Goal: Task Accomplishment & Management: Use online tool/utility

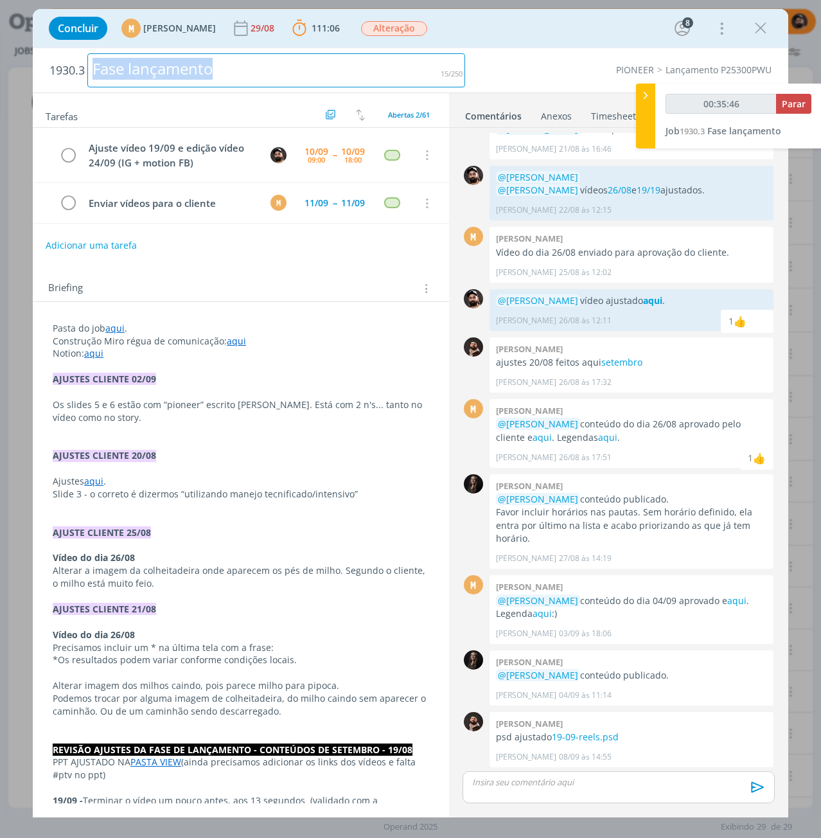
scroll to position [676, 0]
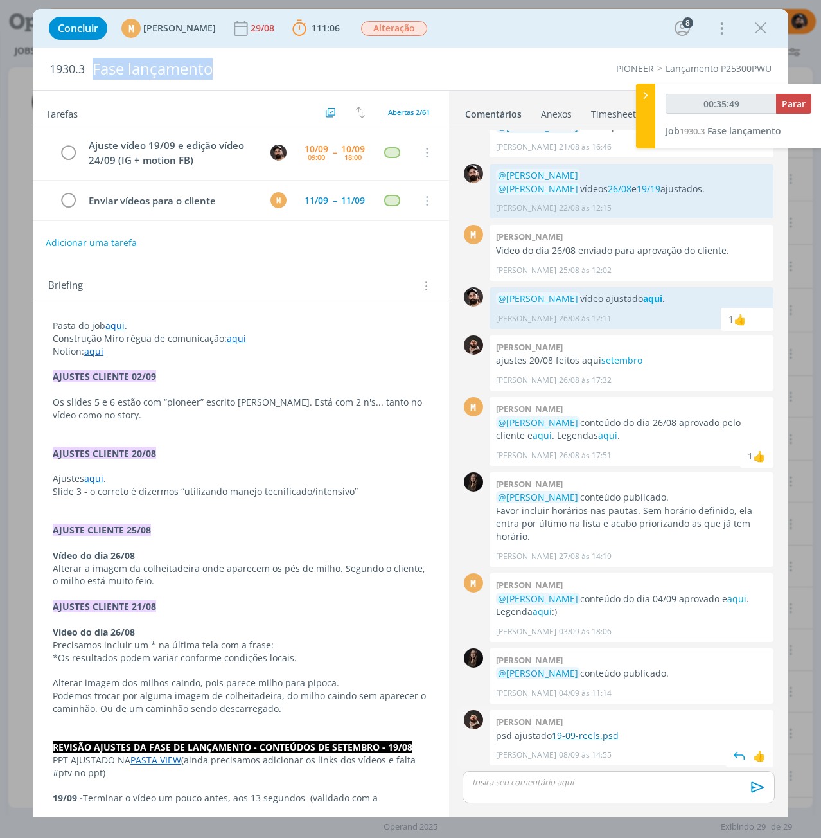
click at [608, 735] on link "19-09-reels.psd" at bounding box center [585, 735] width 67 height 12
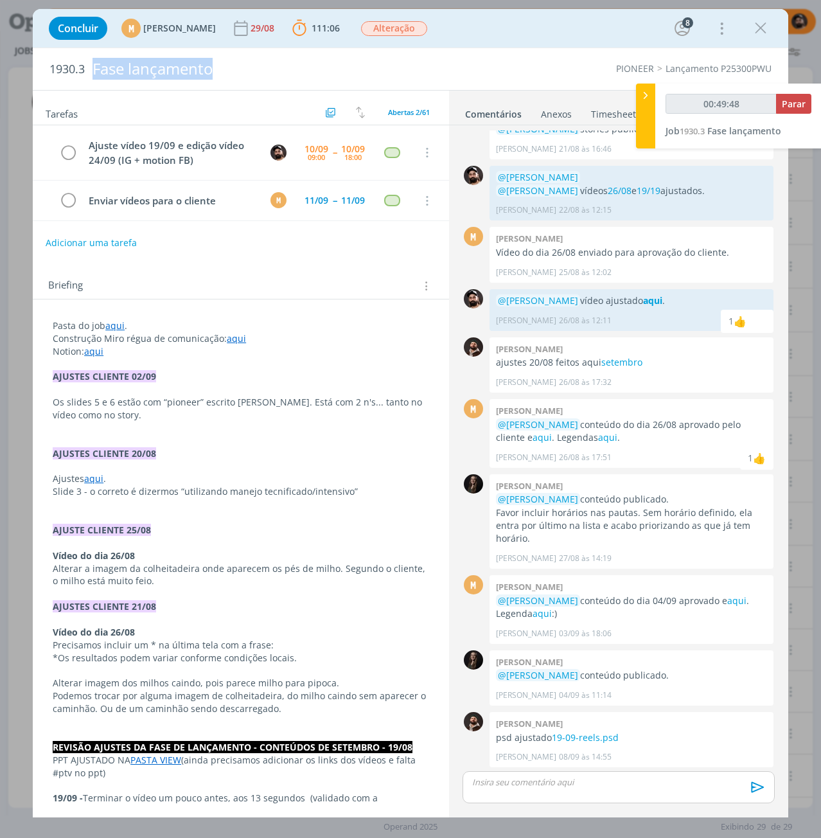
click at [115, 323] on link "aqui" at bounding box center [114, 325] width 19 height 12
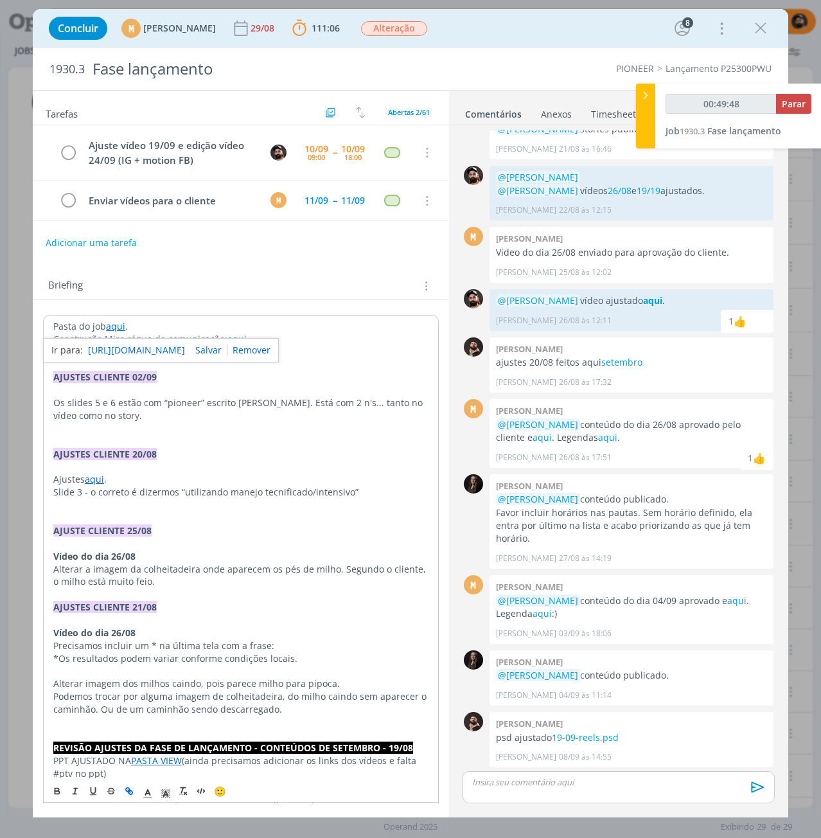
click at [128, 342] on link "[URL][DOMAIN_NAME]" at bounding box center [136, 350] width 97 height 17
type input "00:54:18"
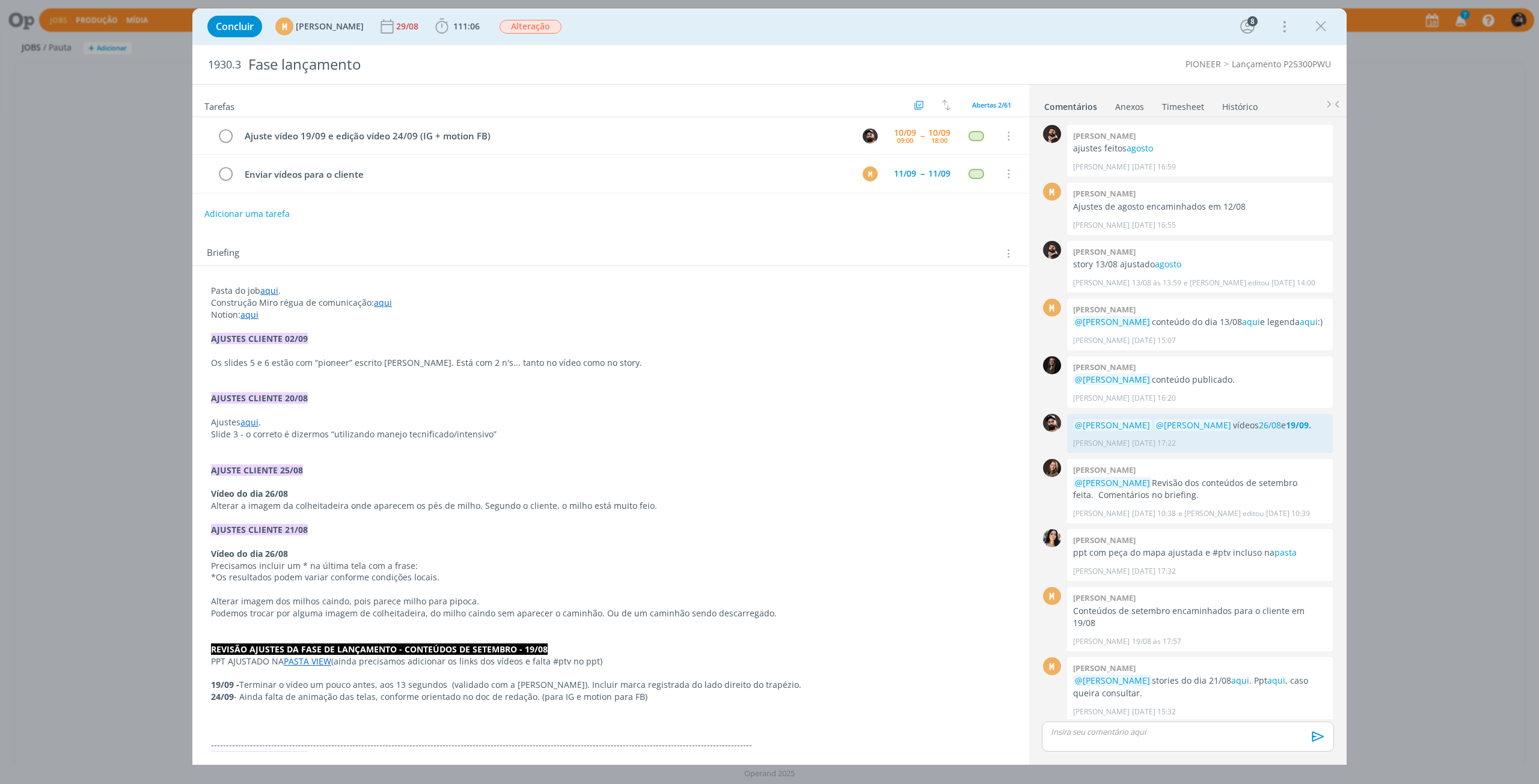
scroll to position [632, 0]
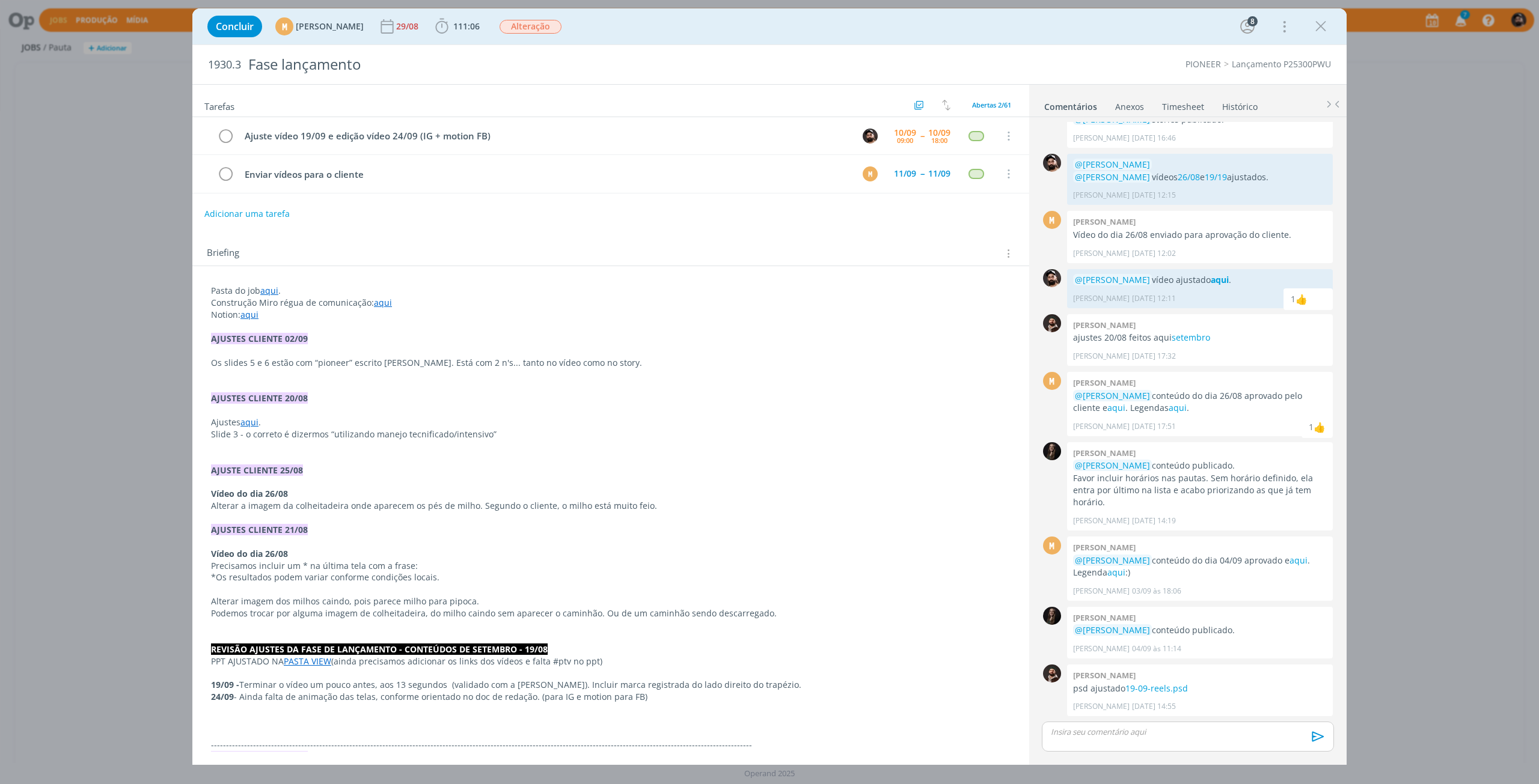
click at [260, 285] on p "Pasta do job aqui ." at bounding box center [610, 290] width 799 height 12
click at [269, 292] on link "aqui" at bounding box center [270, 291] width 18 height 11
click at [288, 318] on link "[URL][DOMAIN_NAME]" at bounding box center [289, 314] width 91 height 16
click at [1125, 735] on p "dialog" at bounding box center [1188, 733] width 273 height 11
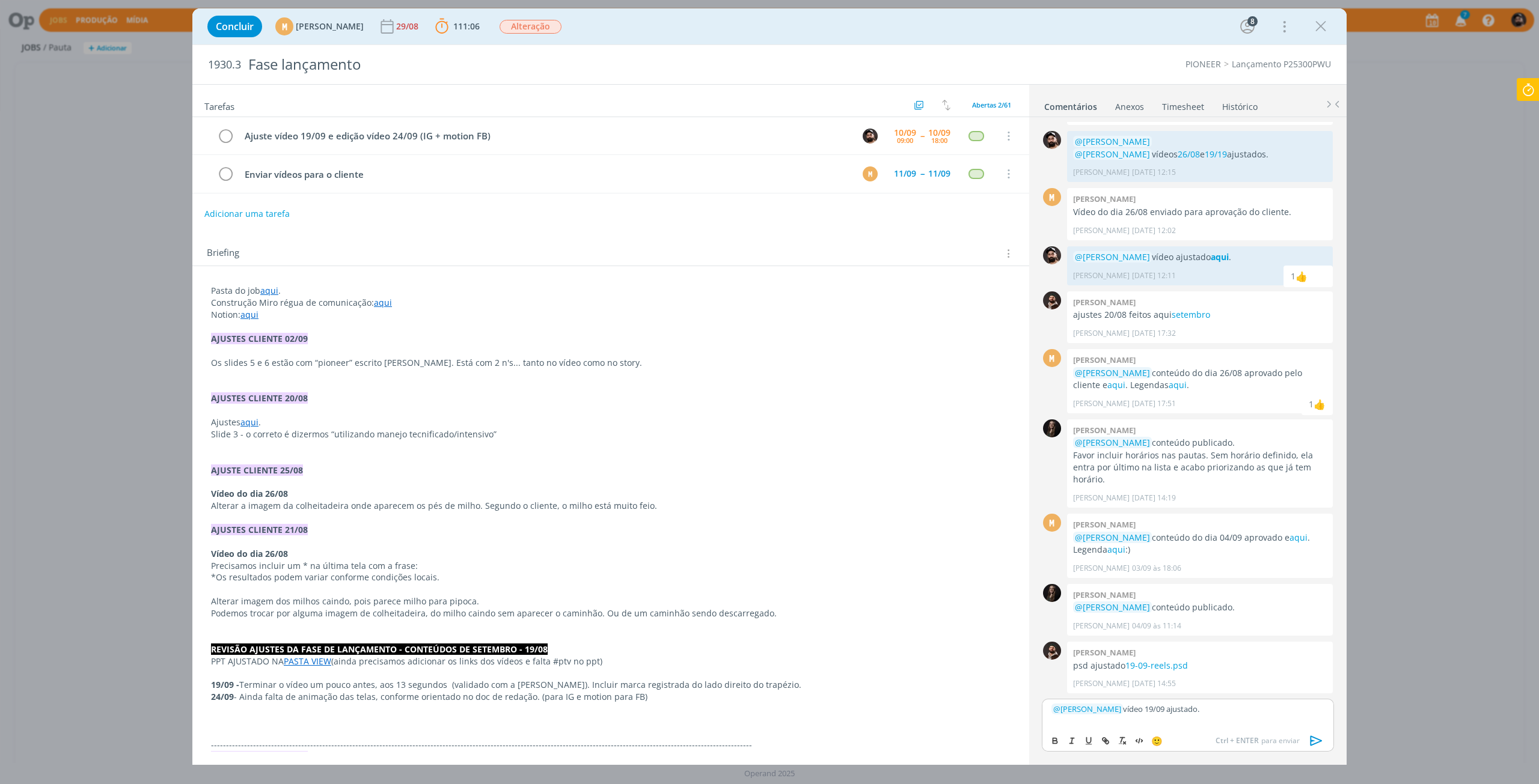
drag, startPoint x: 1250, startPoint y: 706, endPoint x: 1149, endPoint y: 730, distance: 103.8
click at [1149, 730] on div "﻿ @ Mariana Kochenborger ﻿ vídeo 19/09 ajustado. 🙂 Ctrl + ENTER para enviar" at bounding box center [1188, 725] width 292 height 53
click at [1051, 742] on icon "dialog" at bounding box center [1055, 741] width 9 height 9
click at [1106, 739] on icon "dialog" at bounding box center [1104, 740] width 4 height 4
paste input "https://sobeae.sharepoint.com/sites/SOBEAE/_layouts/15/stream.aspx?id=%2Fsites%…"
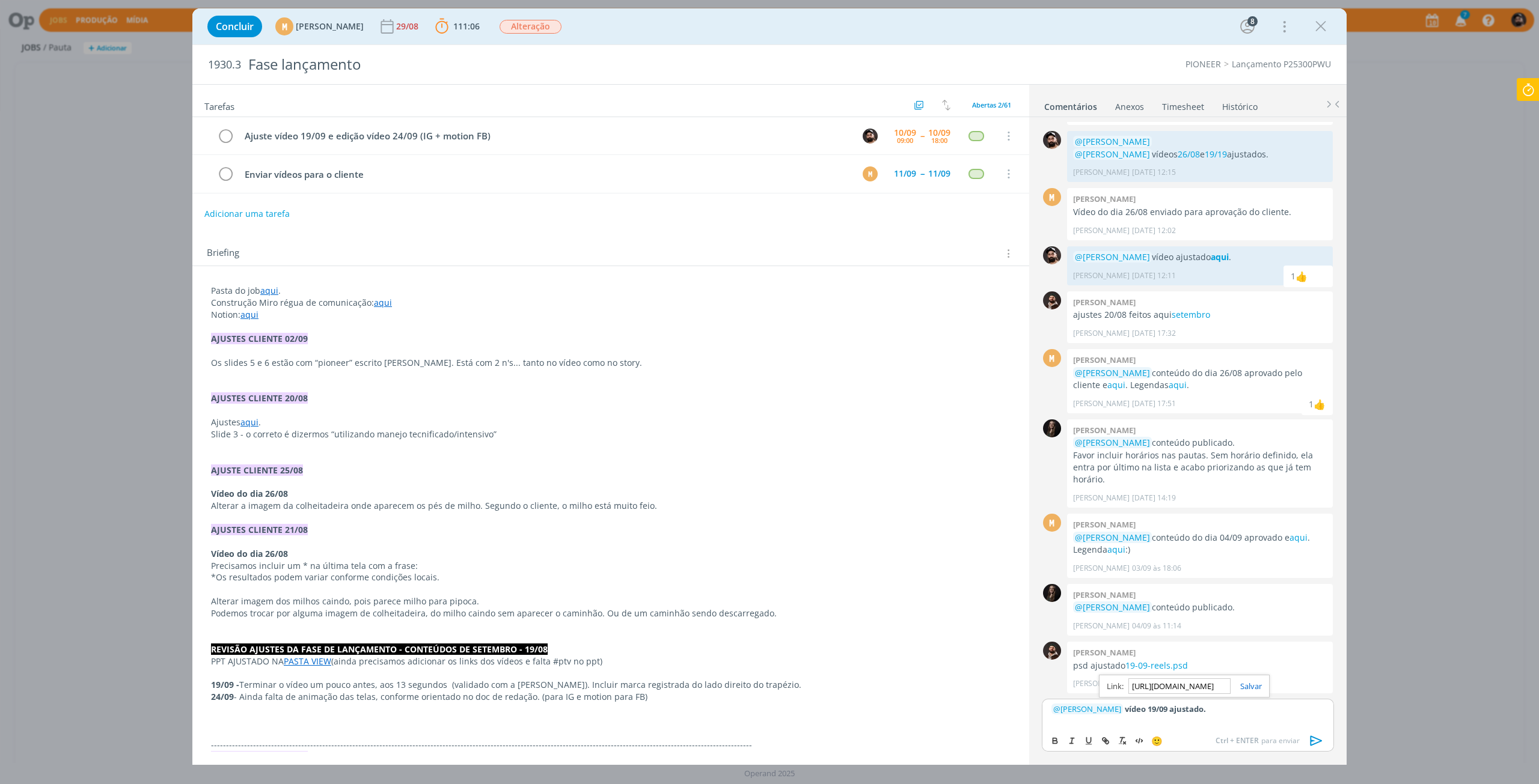
scroll to position [0, 1846]
type input "https://sobeae.sharepoint.com/sites/SOBEAE/_layouts/15/stream.aspx?id=%2Fsites%…"
click at [1252, 680] on div "https://sobeae.sharepoint.com/sites/SOBEAE/_layouts/15/stream.aspx?id=%2Fsites%…" at bounding box center [1184, 686] width 170 height 22
click at [1252, 684] on link "dialog" at bounding box center [1246, 687] width 31 height 11
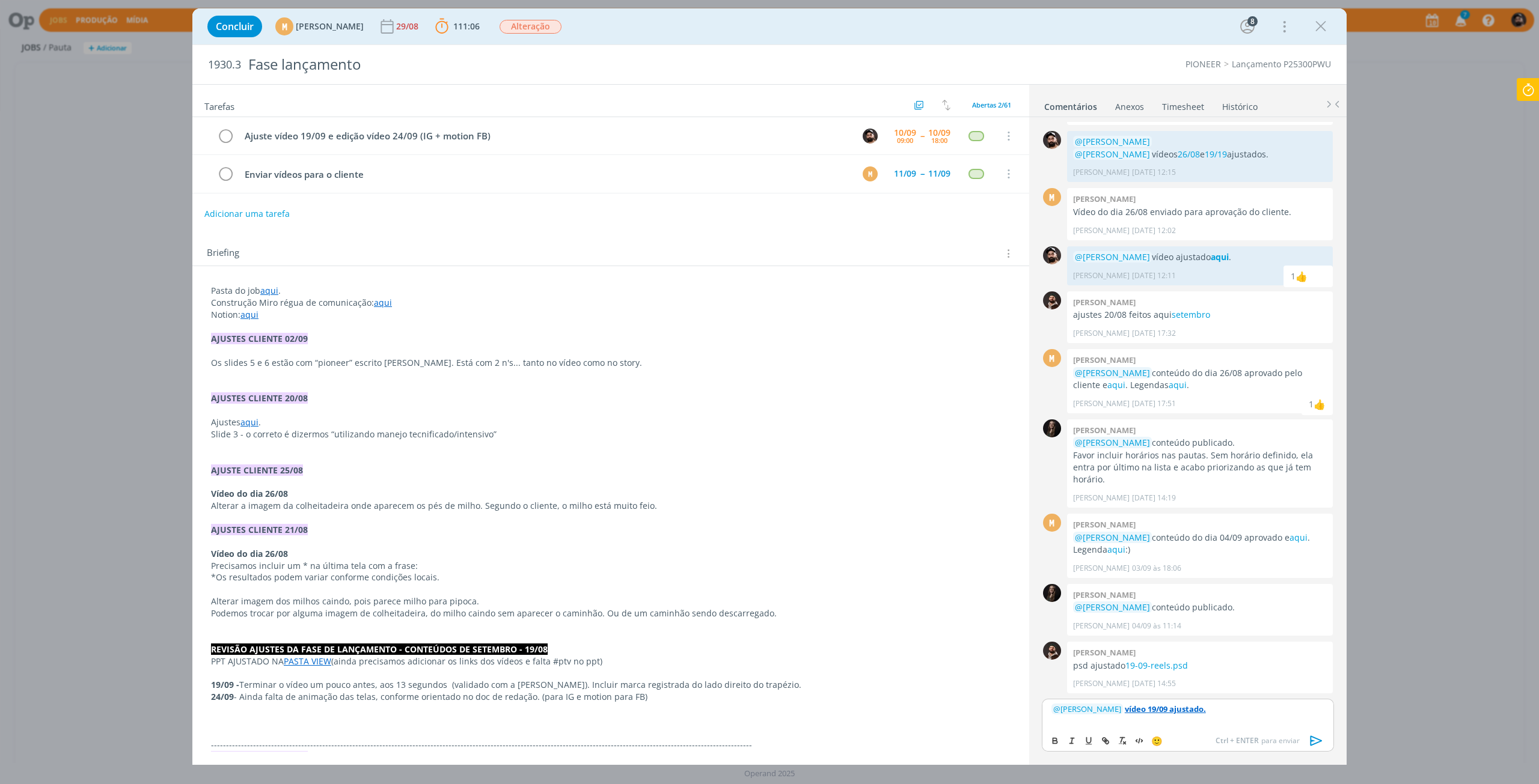
click at [1287, 735] on div "Ctrl + ENTER para enviar" at bounding box center [1272, 740] width 113 height 14
click at [1326, 745] on button "dialog" at bounding box center [1317, 740] width 24 height 14
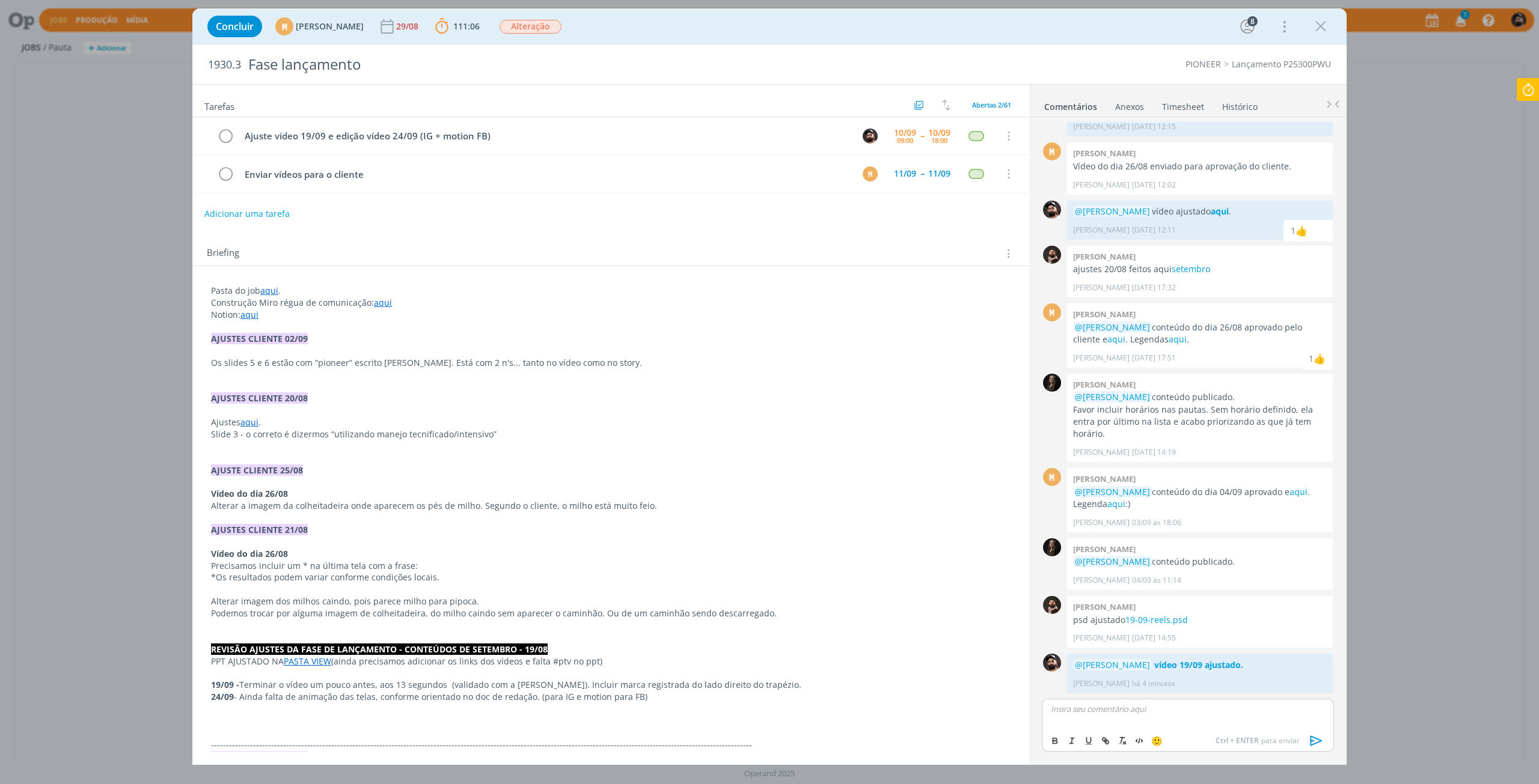
click at [1532, 101] on icon at bounding box center [1528, 90] width 22 height 23
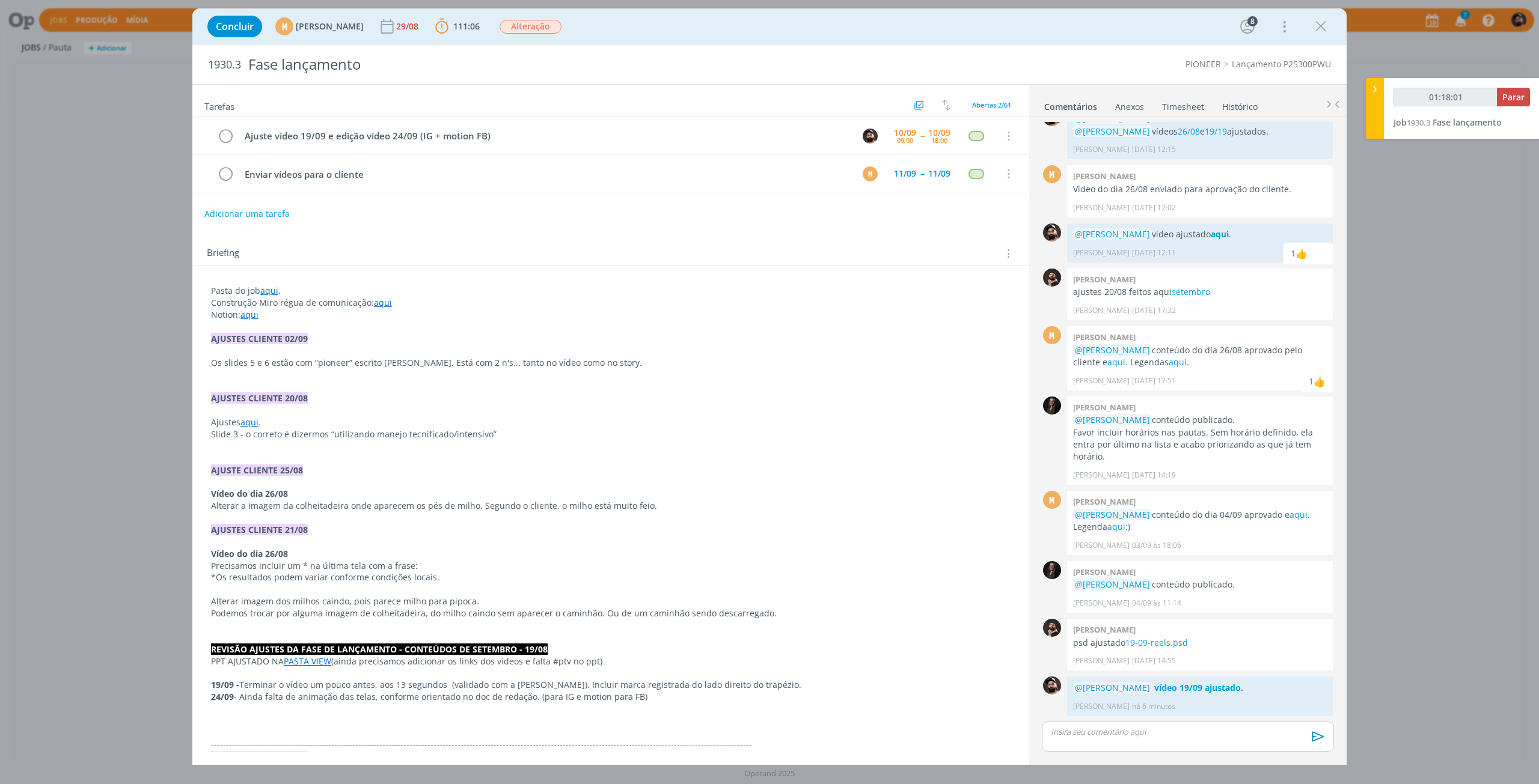
type input "01:18:02"
click at [1518, 102] on span "Parar" at bounding box center [1514, 97] width 22 height 11
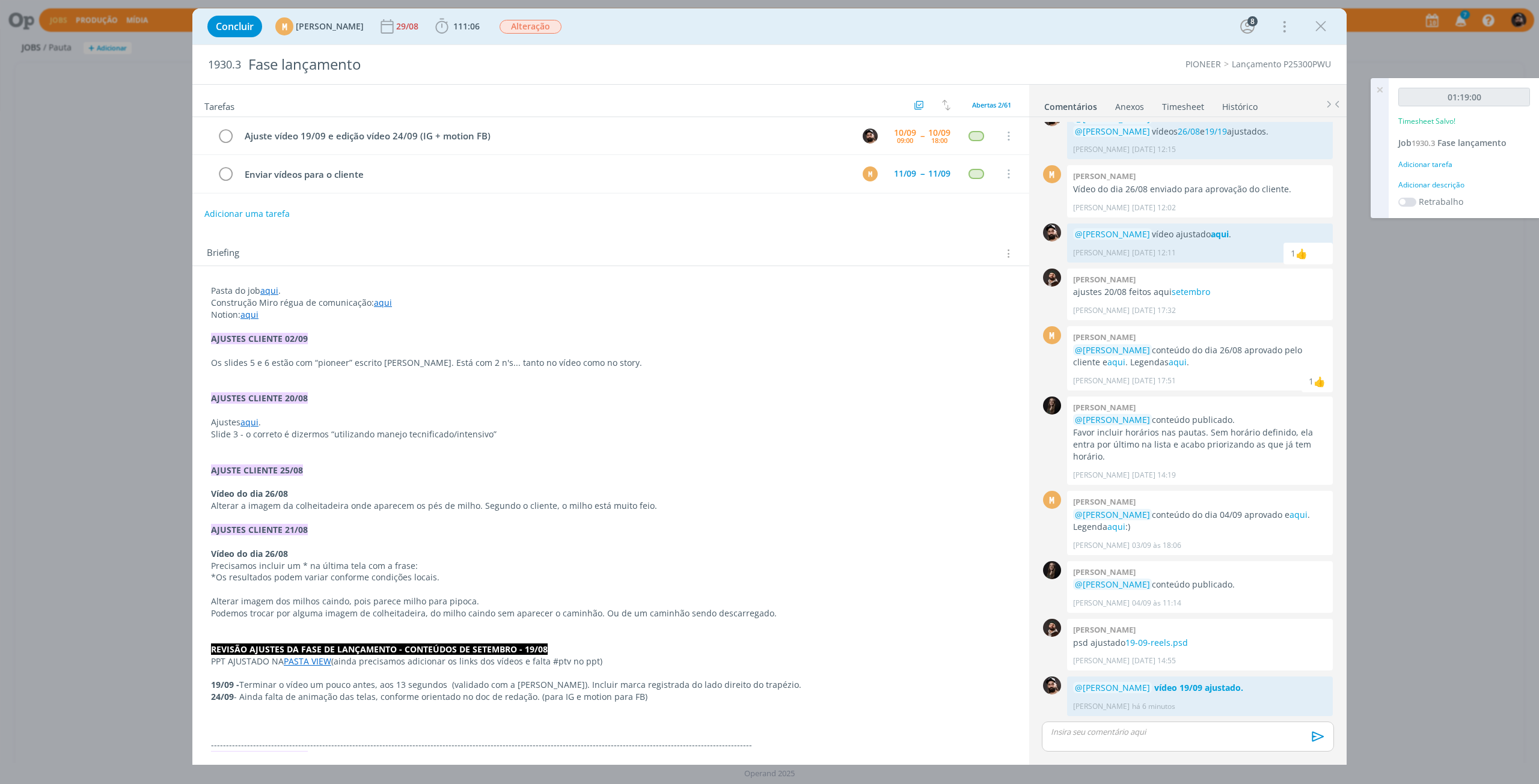
click at [1452, 185] on div "Adicionar descrição" at bounding box center [1464, 185] width 132 height 11
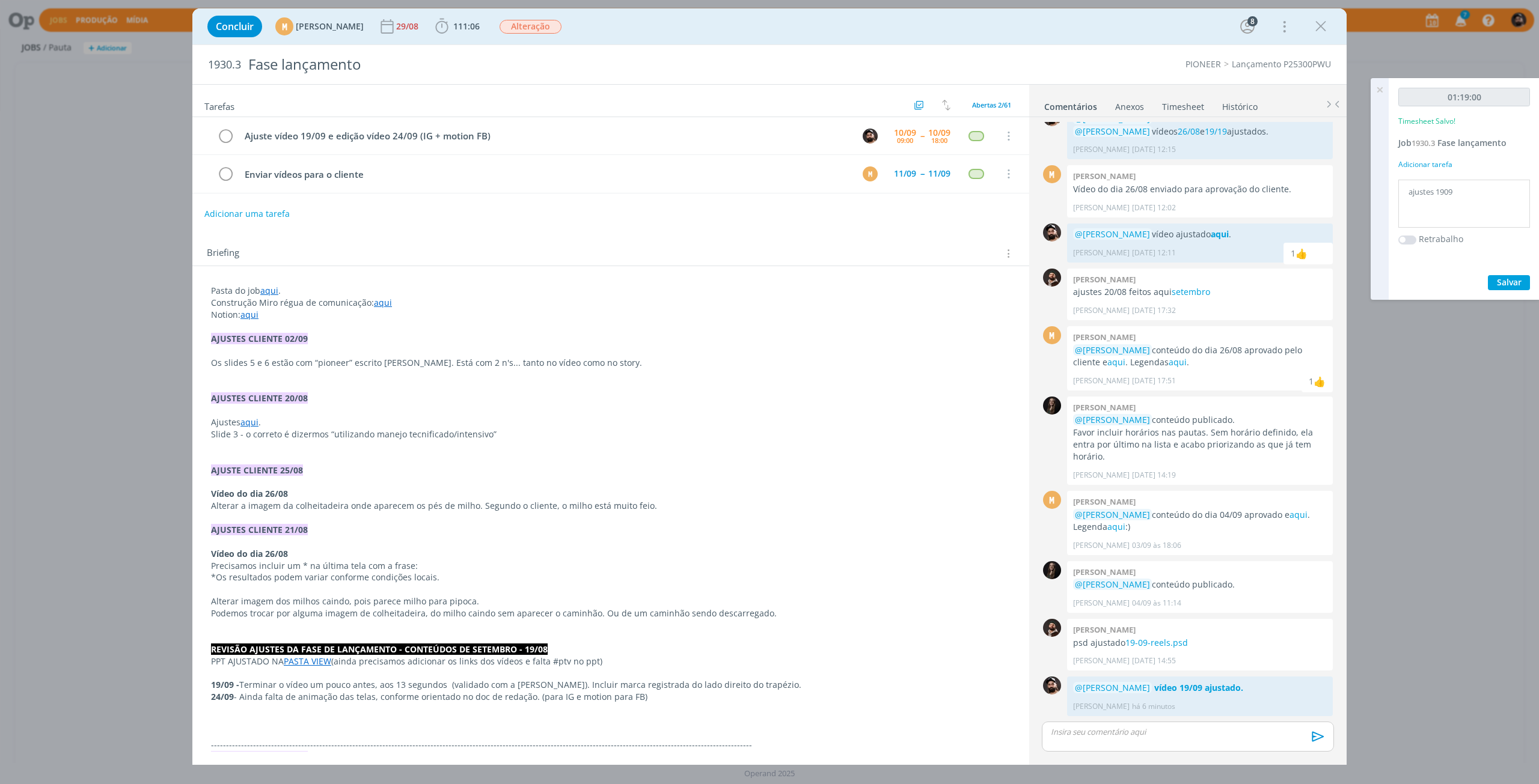
type textarea "ajustes 1909"
click at [1508, 284] on span "Salvar" at bounding box center [1509, 282] width 24 height 11
